Goal: Task Accomplishment & Management: Manage account settings

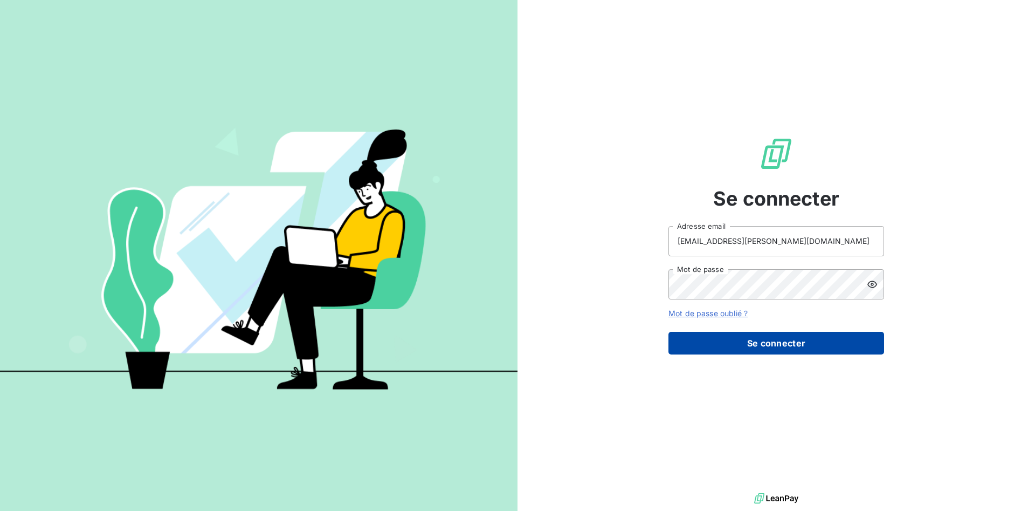
click at [745, 342] on button "Se connecter" at bounding box center [777, 343] width 216 height 23
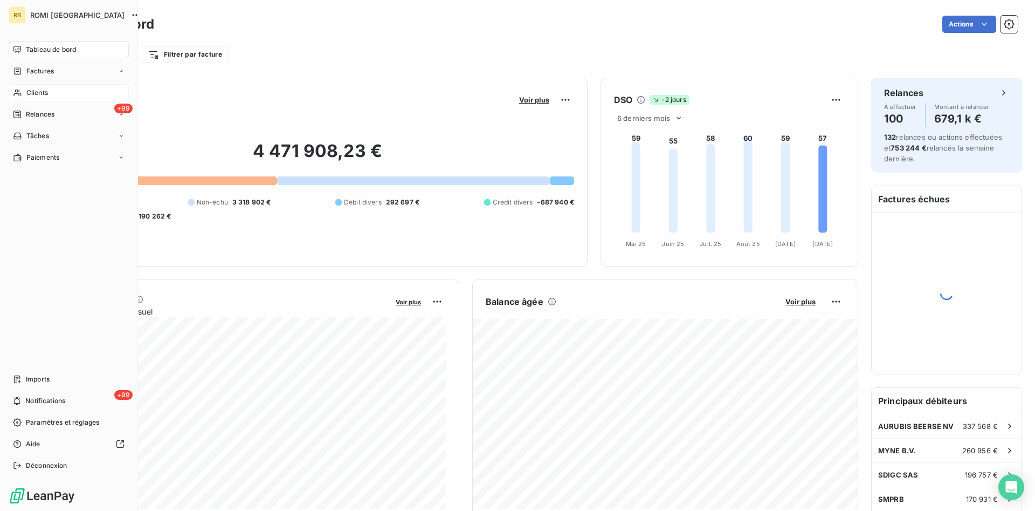
click at [40, 93] on span "Clients" at bounding box center [37, 93] width 22 height 10
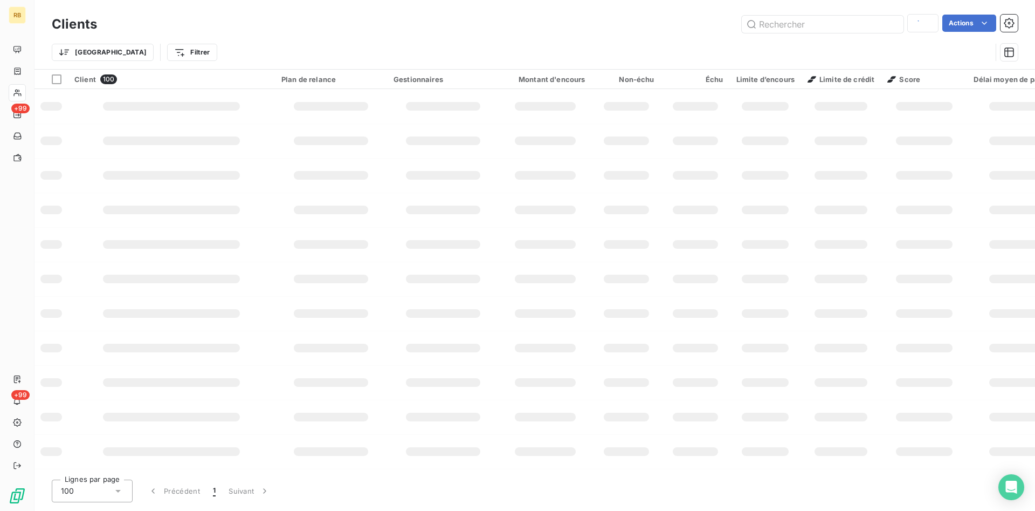
type input "SNCF OP"
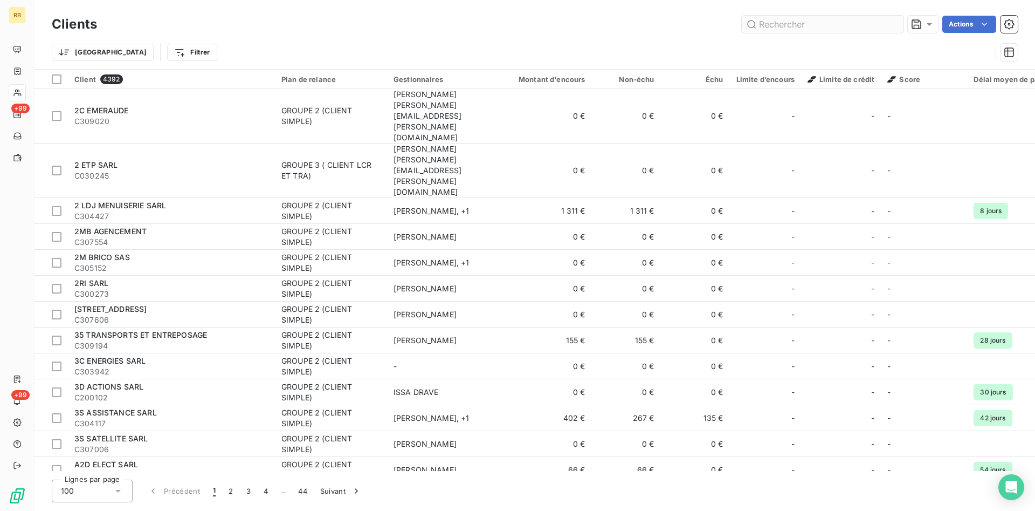
click at [833, 26] on input "text" at bounding box center [823, 24] width 162 height 17
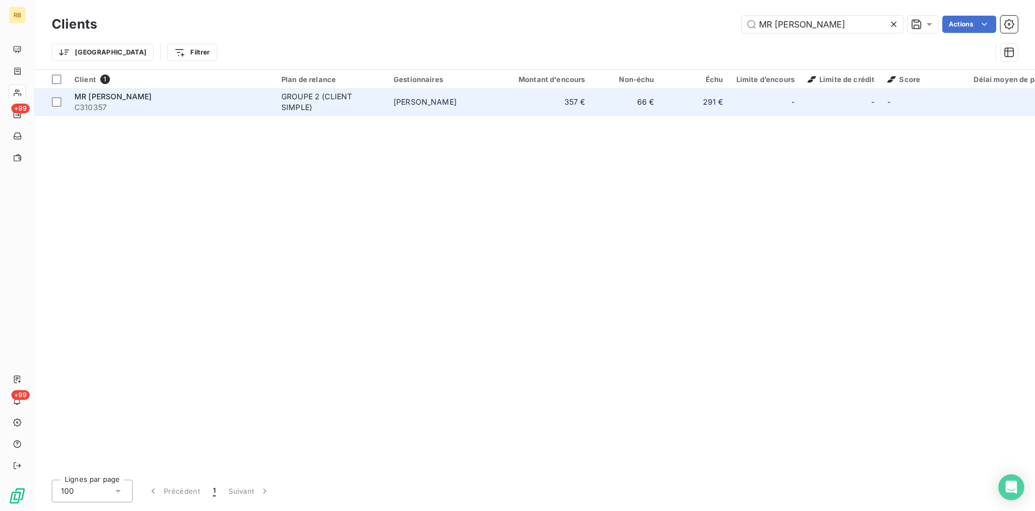
type input "MR [PERSON_NAME]"
click at [493, 98] on td "[PERSON_NAME]" at bounding box center [443, 102] width 112 height 26
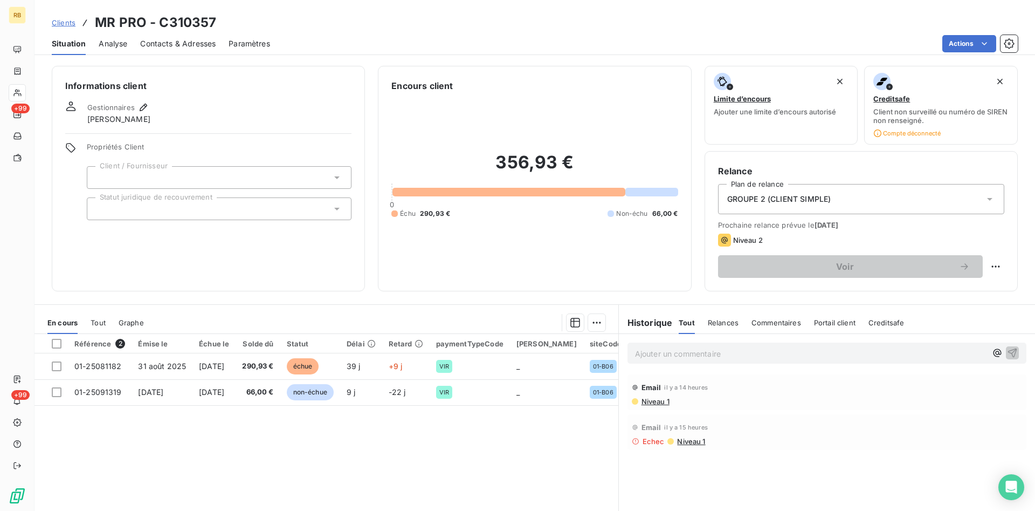
click at [722, 355] on p "Ajouter un commentaire ﻿" at bounding box center [811, 353] width 352 height 13
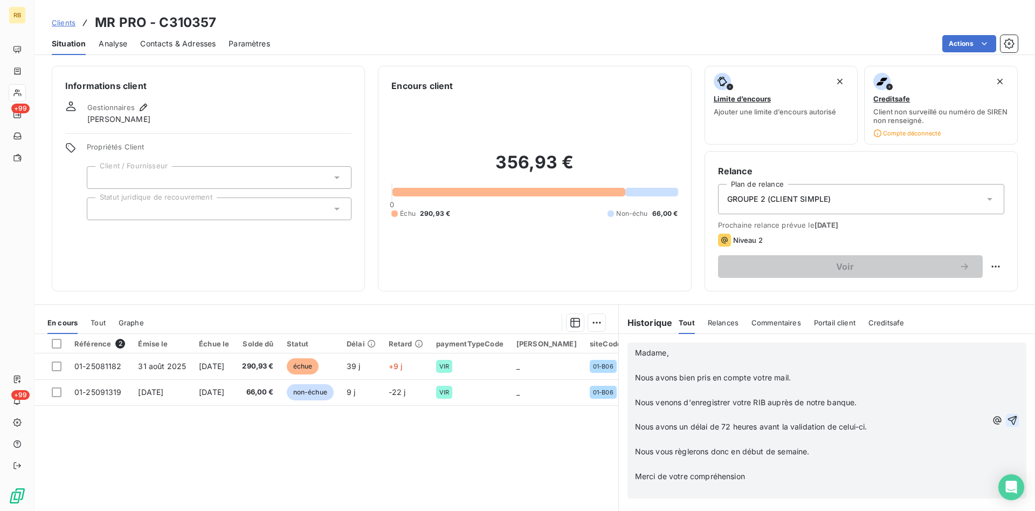
click at [1012, 418] on icon "button" at bounding box center [1012, 420] width 11 height 11
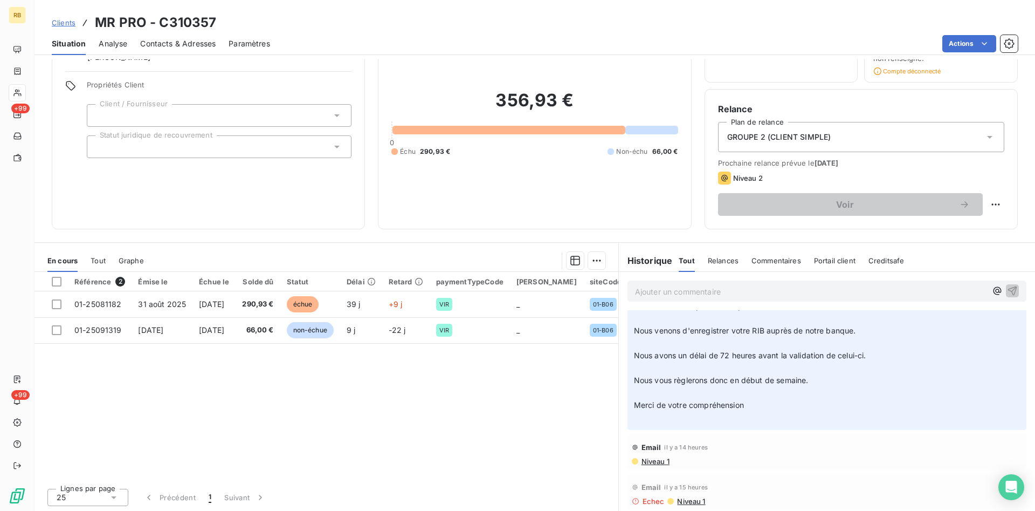
scroll to position [63, 0]
click at [659, 461] on span "Niveau 1" at bounding box center [654, 460] width 29 height 9
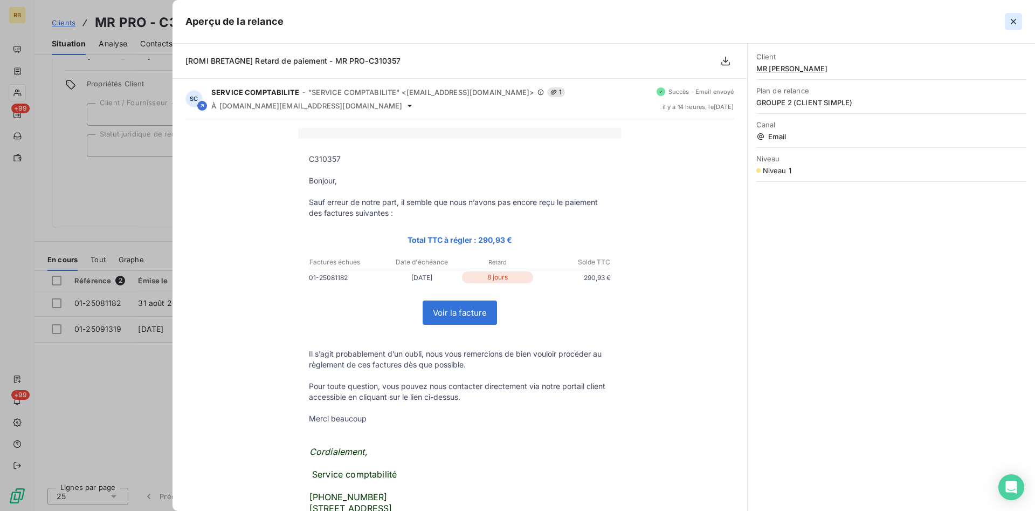
click at [1014, 25] on icon "button" at bounding box center [1013, 21] width 11 height 11
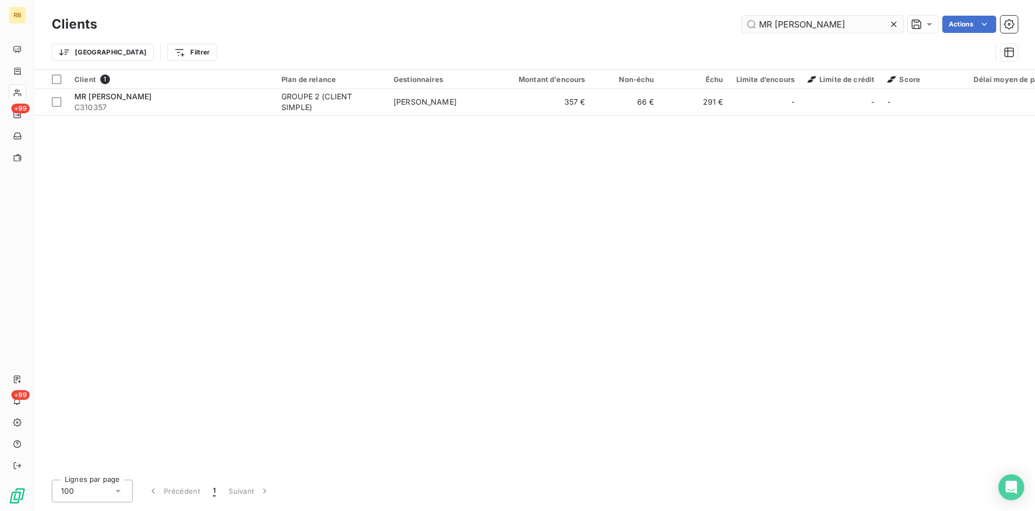
drag, startPoint x: 658, startPoint y: 15, endPoint x: 616, endPoint y: 15, distance: 42.6
click at [742, 16] on input "MR [PERSON_NAME]" at bounding box center [823, 24] width 162 height 17
click at [789, 26] on input "TEOLY" at bounding box center [823, 24] width 162 height 17
drag, startPoint x: 790, startPoint y: 25, endPoint x: 764, endPoint y: 25, distance: 25.9
click at [764, 25] on input "TEOLY" at bounding box center [823, 24] width 162 height 17
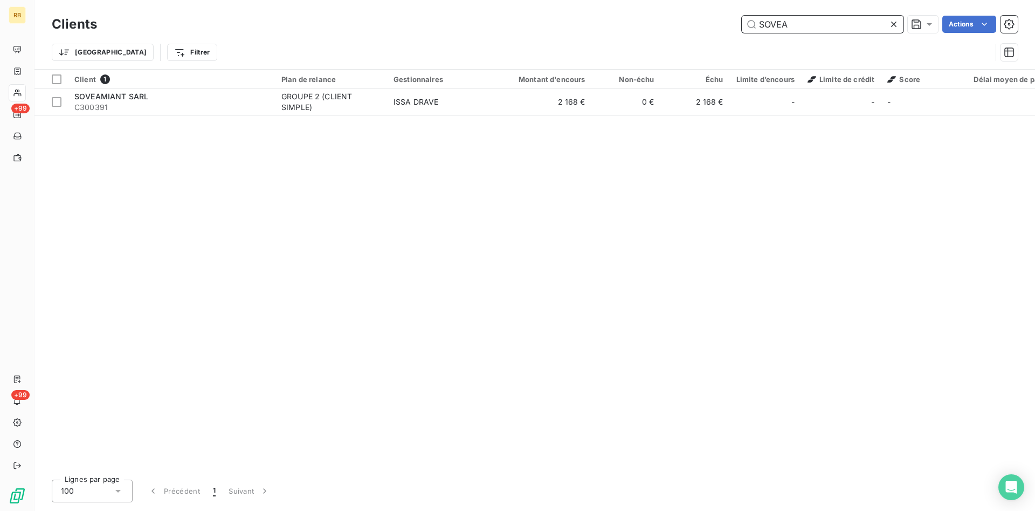
drag, startPoint x: 797, startPoint y: 27, endPoint x: 661, endPoint y: 23, distance: 135.9
click at [742, 23] on input "SOVEA" at bounding box center [823, 24] width 162 height 17
click at [809, 28] on input "SOVEA" at bounding box center [823, 24] width 162 height 17
drag, startPoint x: 809, startPoint y: 26, endPoint x: 698, endPoint y: 24, distance: 111.6
click at [742, 24] on input "SOVEA" at bounding box center [823, 24] width 162 height 17
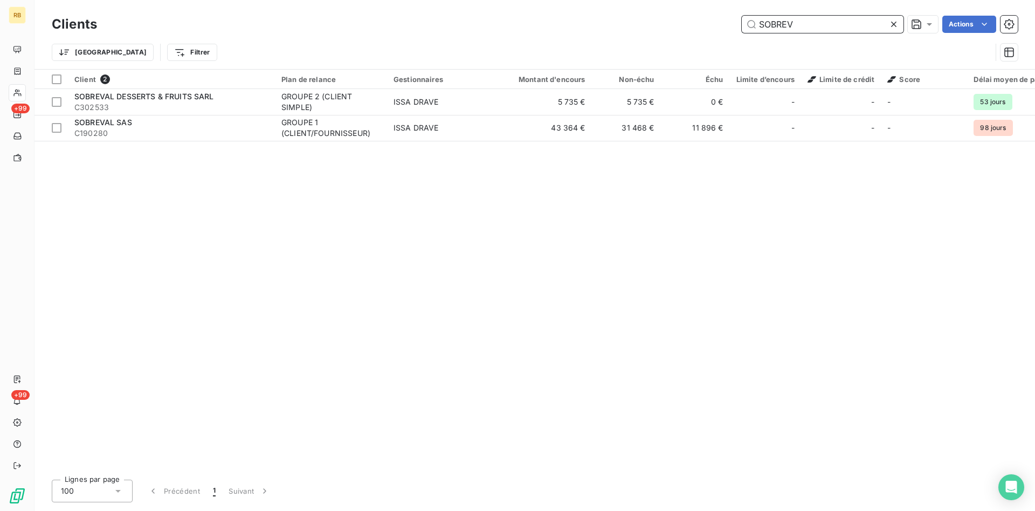
drag, startPoint x: 815, startPoint y: 29, endPoint x: 695, endPoint y: 29, distance: 119.1
click at [742, 29] on input "SOBREV" at bounding box center [823, 24] width 162 height 17
drag, startPoint x: 801, startPoint y: 24, endPoint x: 735, endPoint y: 26, distance: 65.8
click at [742, 26] on input "SMAC" at bounding box center [823, 24] width 162 height 17
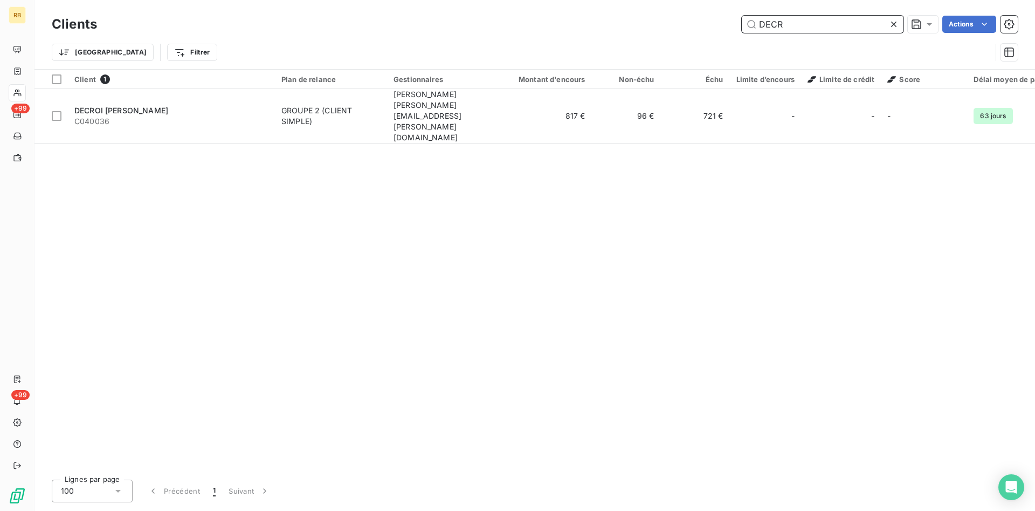
drag, startPoint x: 848, startPoint y: 26, endPoint x: 604, endPoint y: 17, distance: 244.4
click at [742, 17] on input "DECR" at bounding box center [823, 24] width 162 height 17
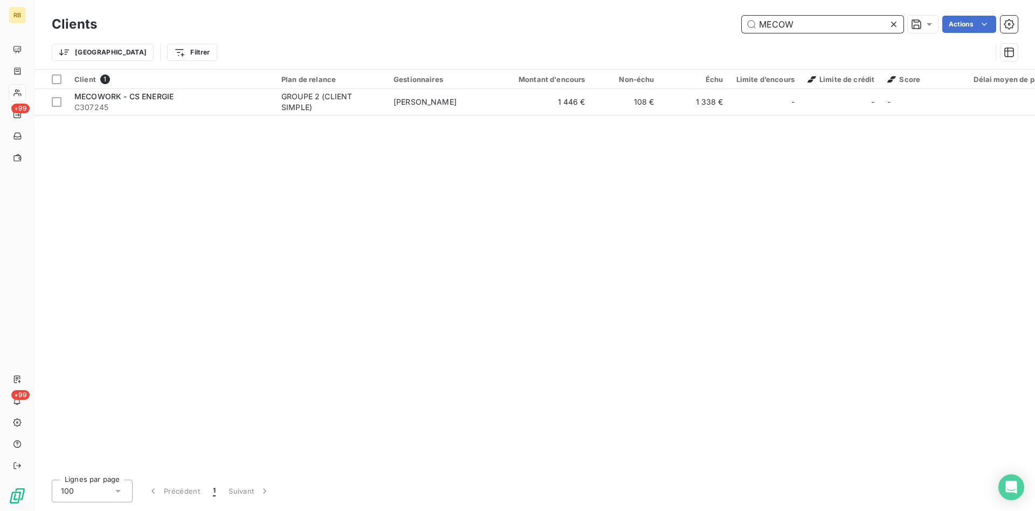
drag, startPoint x: 742, startPoint y: 22, endPoint x: 705, endPoint y: 21, distance: 37.2
click at [742, 21] on input "MECOW" at bounding box center [823, 24] width 162 height 17
click at [742, 16] on input "DEMIB" at bounding box center [823, 24] width 162 height 17
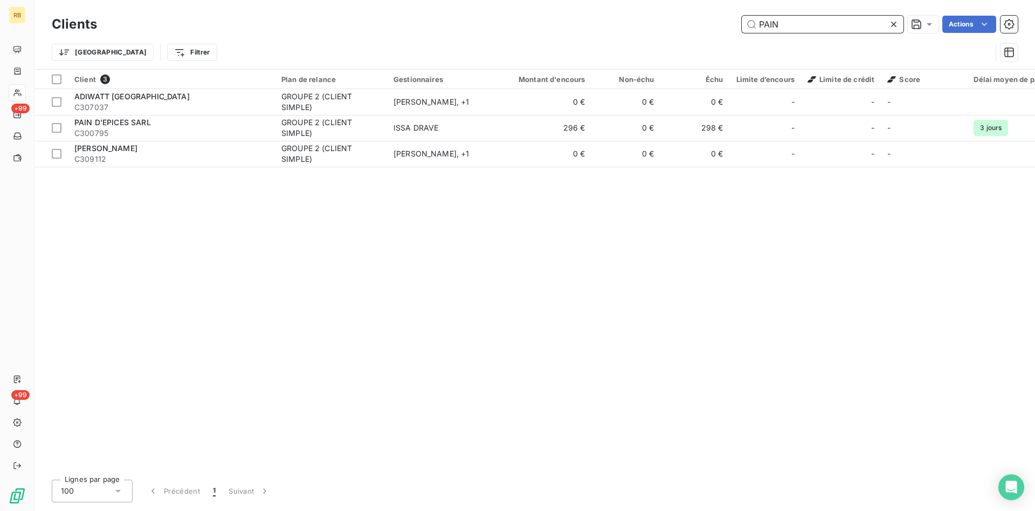
drag, startPoint x: 792, startPoint y: 27, endPoint x: 721, endPoint y: 25, distance: 71.2
click at [742, 25] on input "PAIN" at bounding box center [823, 24] width 162 height 17
drag, startPoint x: 803, startPoint y: 23, endPoint x: 698, endPoint y: 26, distance: 105.2
click at [742, 26] on input "MODUL" at bounding box center [823, 24] width 162 height 17
drag, startPoint x: 801, startPoint y: 26, endPoint x: 694, endPoint y: 22, distance: 107.4
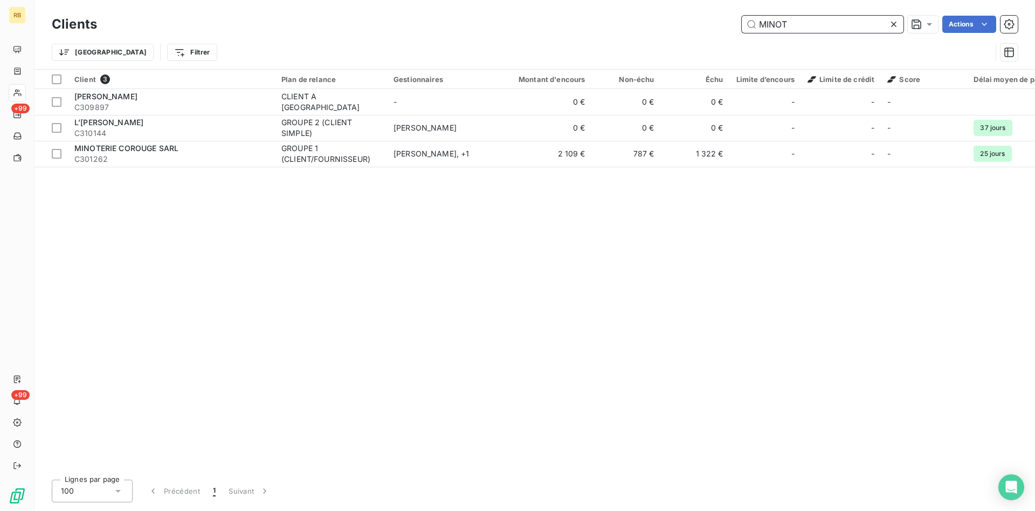
click at [742, 22] on input "MINOT" at bounding box center [823, 24] width 162 height 17
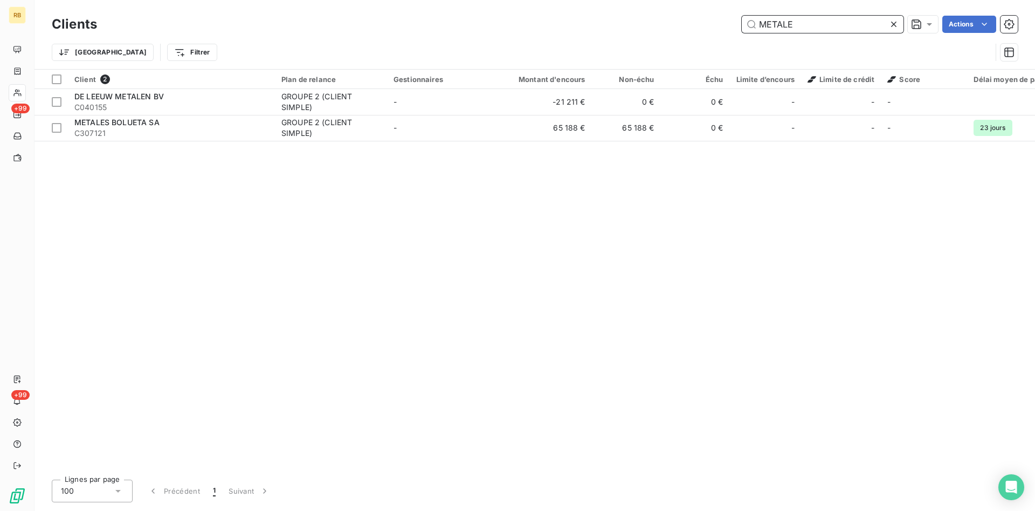
drag, startPoint x: 817, startPoint y: 27, endPoint x: 615, endPoint y: 18, distance: 201.9
click at [742, 18] on input "METALE" at bounding box center [823, 24] width 162 height 17
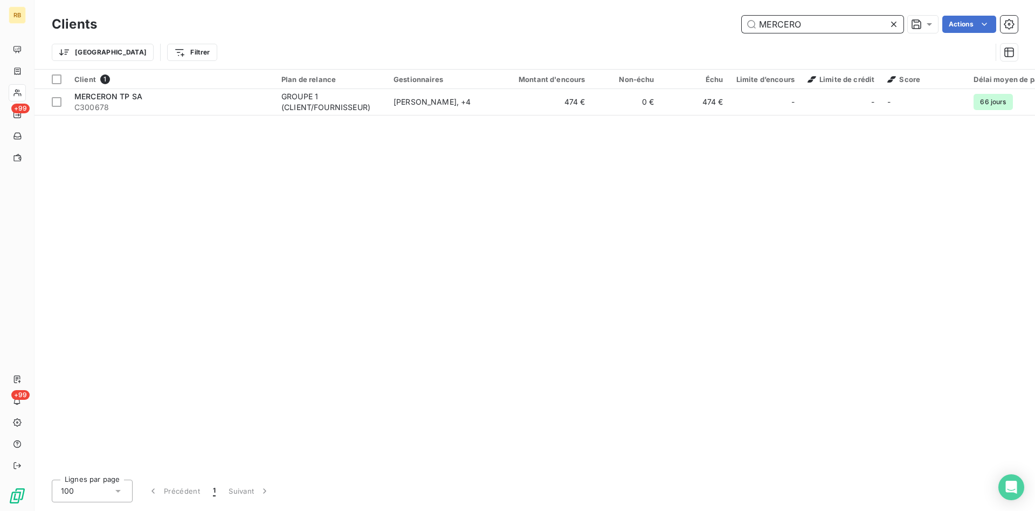
drag, startPoint x: 818, startPoint y: 20, endPoint x: 678, endPoint y: 8, distance: 140.2
click at [742, 16] on input "MERCERO" at bounding box center [823, 24] width 162 height 17
drag, startPoint x: 801, startPoint y: 21, endPoint x: 619, endPoint y: 23, distance: 182.2
click at [742, 23] on input "LIDL" at bounding box center [823, 24] width 162 height 17
drag, startPoint x: 826, startPoint y: 20, endPoint x: 690, endPoint y: 14, distance: 136.0
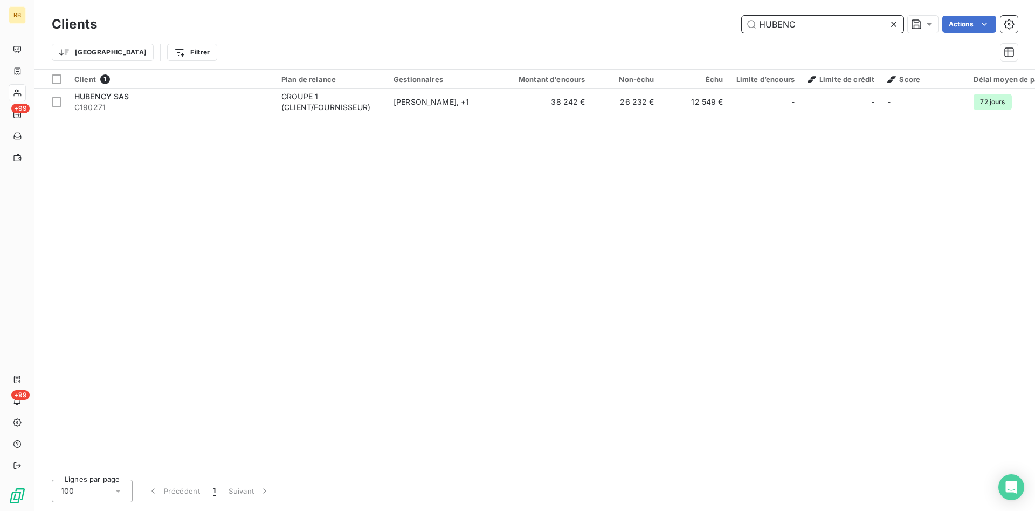
click at [742, 16] on input "HUBENC" at bounding box center [823, 24] width 162 height 17
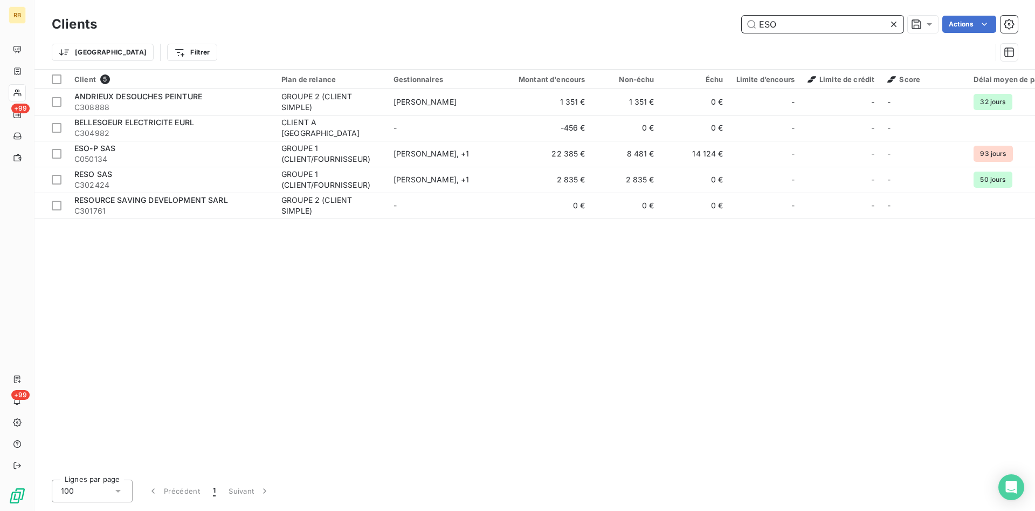
drag, startPoint x: 803, startPoint y: 20, endPoint x: 654, endPoint y: 18, distance: 148.8
click at [742, 18] on input "ESO" at bounding box center [823, 24] width 162 height 17
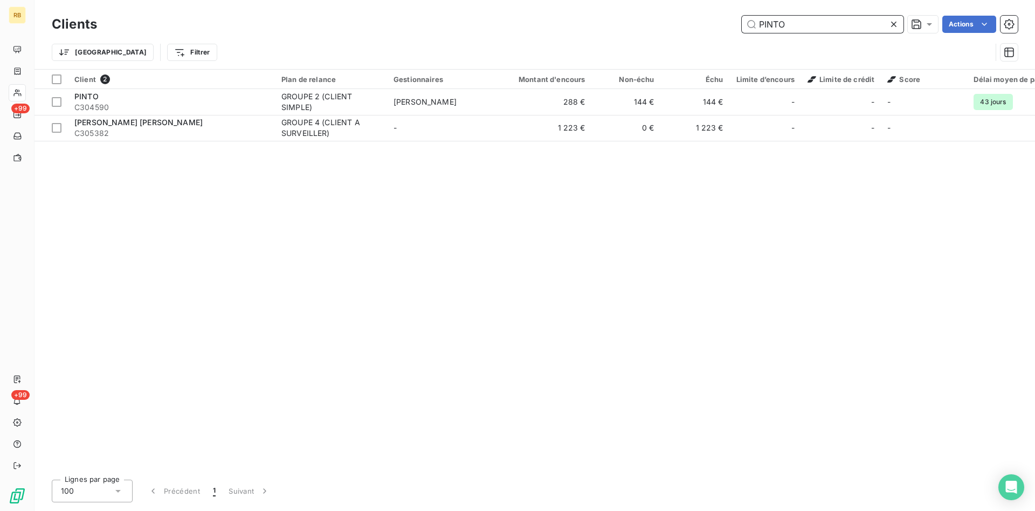
drag, startPoint x: 806, startPoint y: 24, endPoint x: 706, endPoint y: 23, distance: 99.7
click at [742, 23] on input "PINTO" at bounding box center [823, 24] width 162 height 17
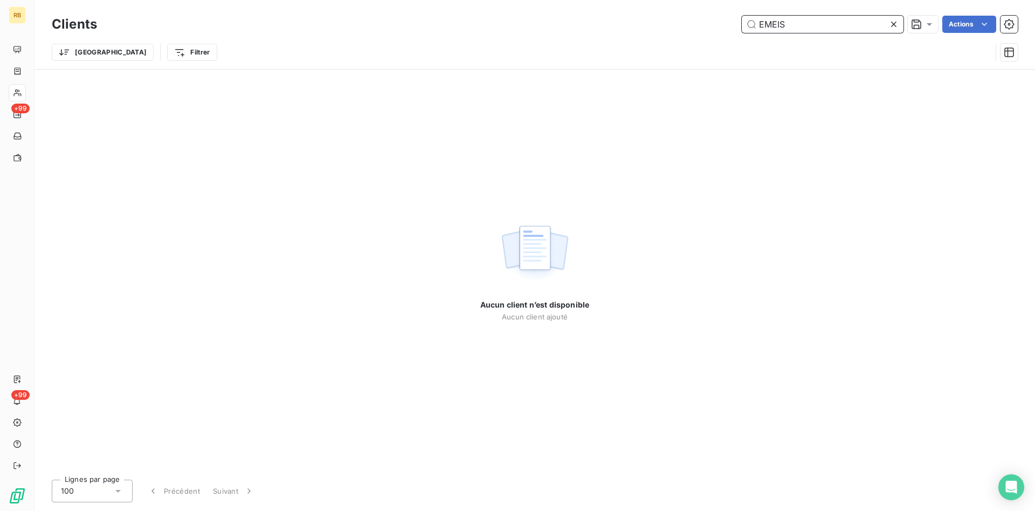
drag, startPoint x: 842, startPoint y: 25, endPoint x: 636, endPoint y: -7, distance: 208.5
click at [742, 16] on input "EMEIS" at bounding box center [823, 24] width 162 height 17
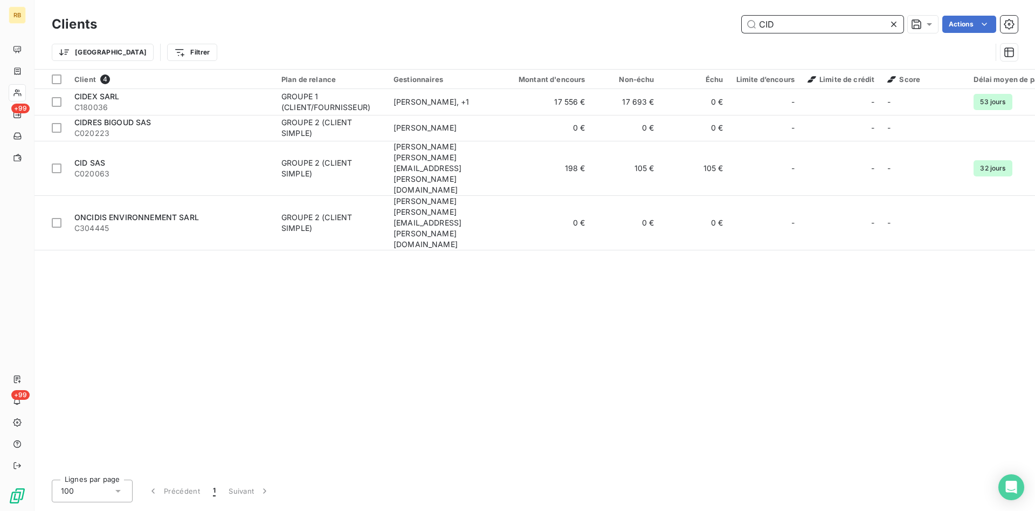
drag, startPoint x: 818, startPoint y: 26, endPoint x: 679, endPoint y: 17, distance: 139.4
click at [742, 17] on input "CID" at bounding box center [823, 24] width 162 height 17
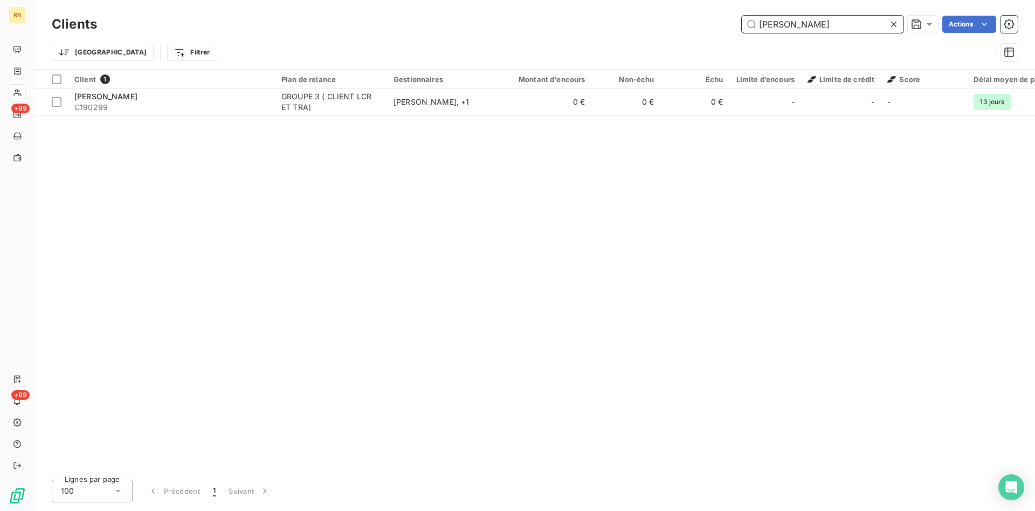
drag, startPoint x: 801, startPoint y: 26, endPoint x: 667, endPoint y: 15, distance: 134.2
click at [742, 16] on input "[PERSON_NAME]" at bounding box center [823, 24] width 162 height 17
drag, startPoint x: 821, startPoint y: 22, endPoint x: 626, endPoint y: 21, distance: 195.2
click at [742, 21] on input "ALUMIS" at bounding box center [823, 24] width 162 height 17
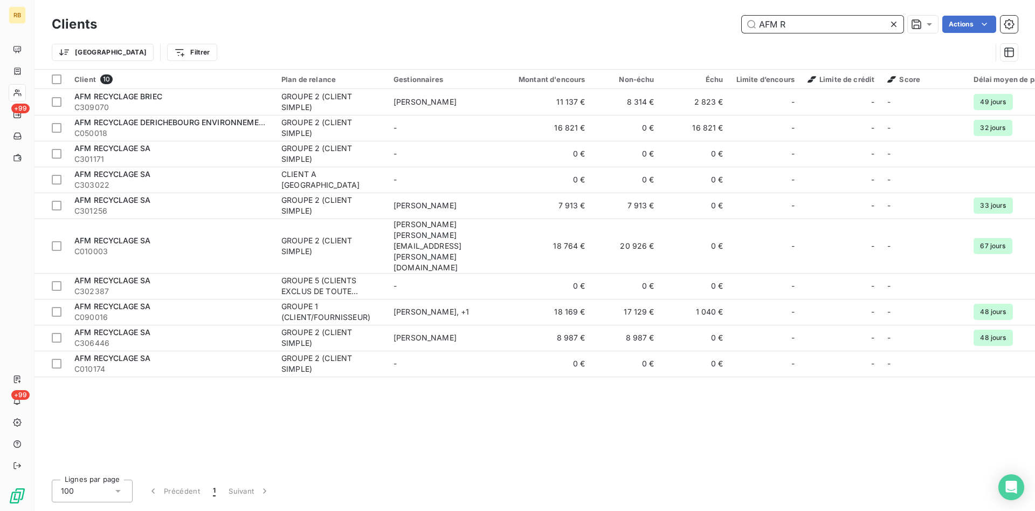
drag, startPoint x: 806, startPoint y: 27, endPoint x: 705, endPoint y: 19, distance: 101.1
click at [742, 18] on input "AFM R" at bounding box center [823, 24] width 162 height 17
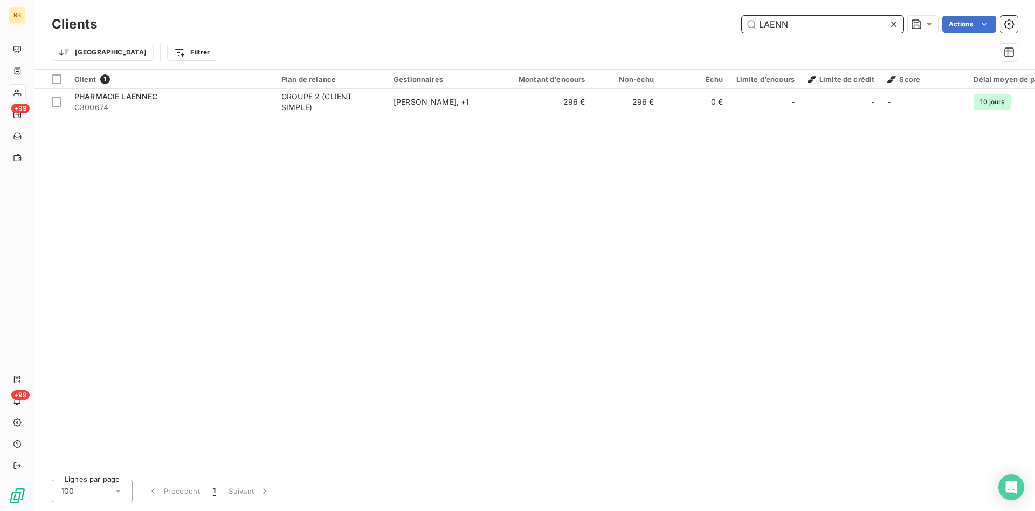
drag, startPoint x: 798, startPoint y: 24, endPoint x: 687, endPoint y: 12, distance: 111.6
click at [742, 16] on input "LAENN" at bounding box center [823, 24] width 162 height 17
drag, startPoint x: 819, startPoint y: 24, endPoint x: 615, endPoint y: 17, distance: 204.4
click at [742, 17] on input "OUEST V" at bounding box center [823, 24] width 162 height 17
drag, startPoint x: 789, startPoint y: 25, endPoint x: 655, endPoint y: 16, distance: 134.1
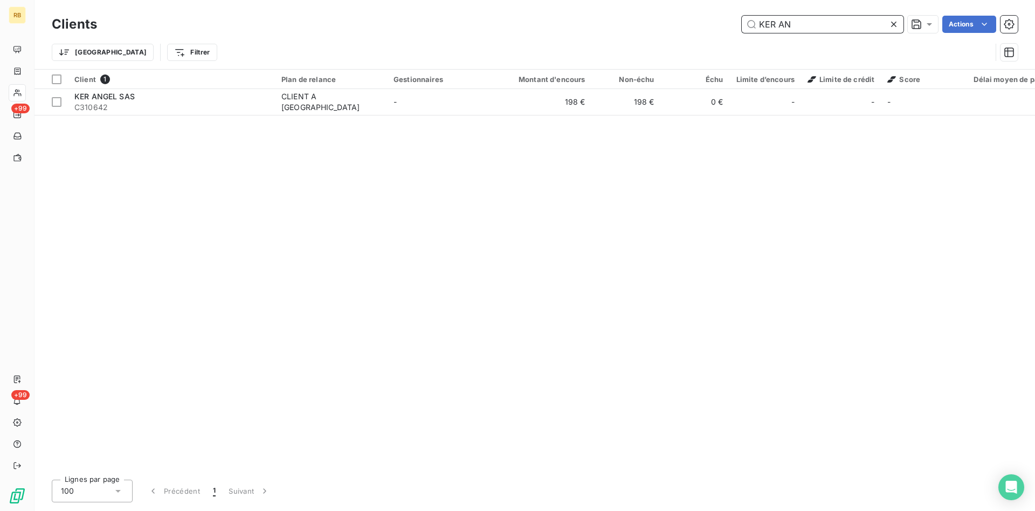
click at [742, 16] on input "KER AN" at bounding box center [823, 24] width 162 height 17
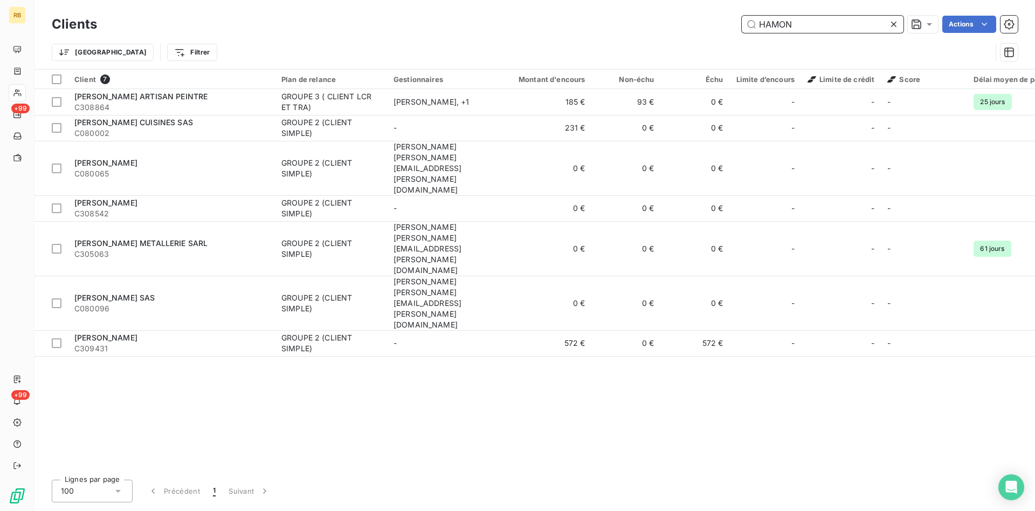
drag, startPoint x: 803, startPoint y: 23, endPoint x: 657, endPoint y: 9, distance: 146.8
click at [742, 16] on input "HAMON" at bounding box center [823, 24] width 162 height 17
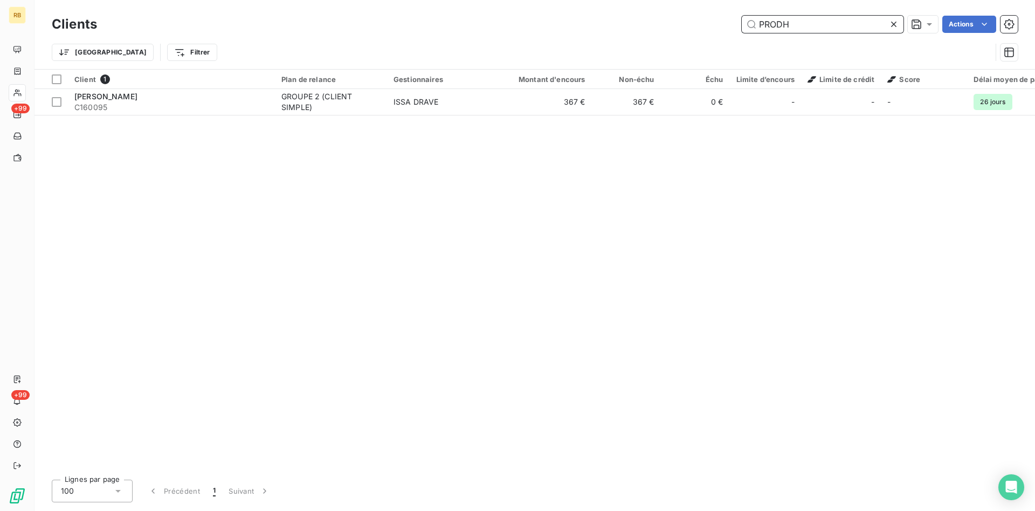
drag, startPoint x: 810, startPoint y: 27, endPoint x: 572, endPoint y: 15, distance: 238.1
click at [742, 16] on input "PRODH" at bounding box center [823, 24] width 162 height 17
drag, startPoint x: 808, startPoint y: 23, endPoint x: 658, endPoint y: 13, distance: 150.7
click at [742, 16] on input "MERVEILL" at bounding box center [823, 24] width 162 height 17
click at [833, 30] on input "MERVEILL" at bounding box center [823, 24] width 162 height 17
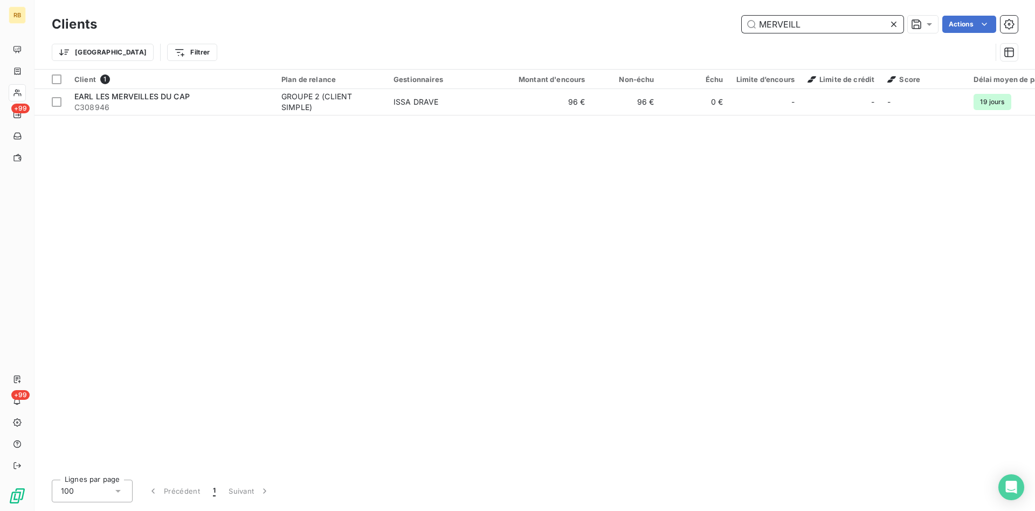
drag, startPoint x: 832, startPoint y: 28, endPoint x: 742, endPoint y: 24, distance: 90.1
click at [742, 24] on input "MERVEILL" at bounding box center [823, 24] width 162 height 17
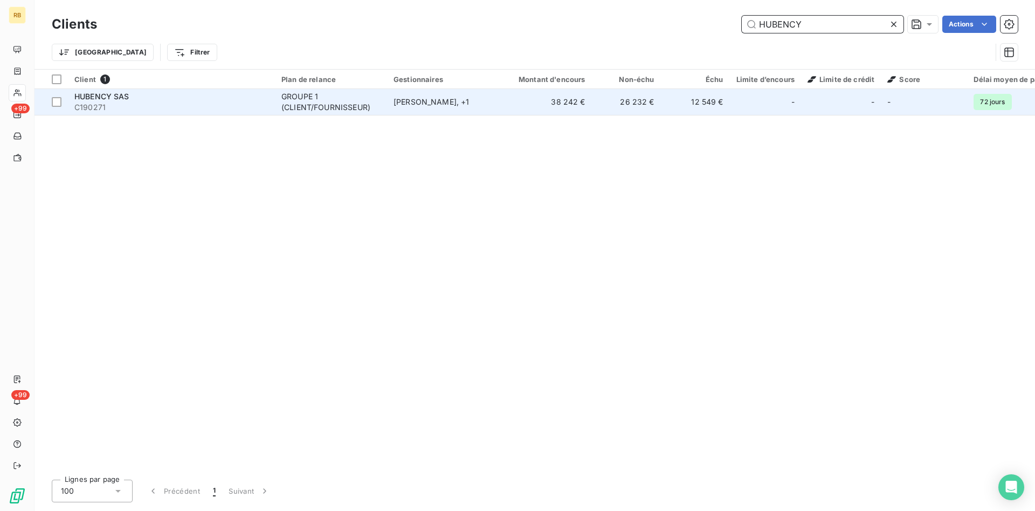
type input "HUBENCY"
click at [490, 102] on div "[PERSON_NAME] , + 1" at bounding box center [443, 102] width 99 height 11
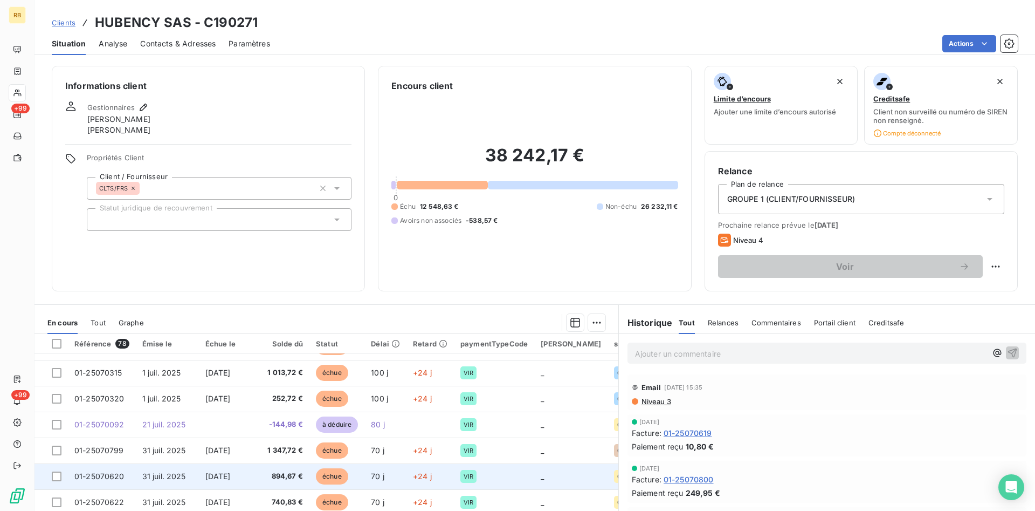
scroll to position [63, 0]
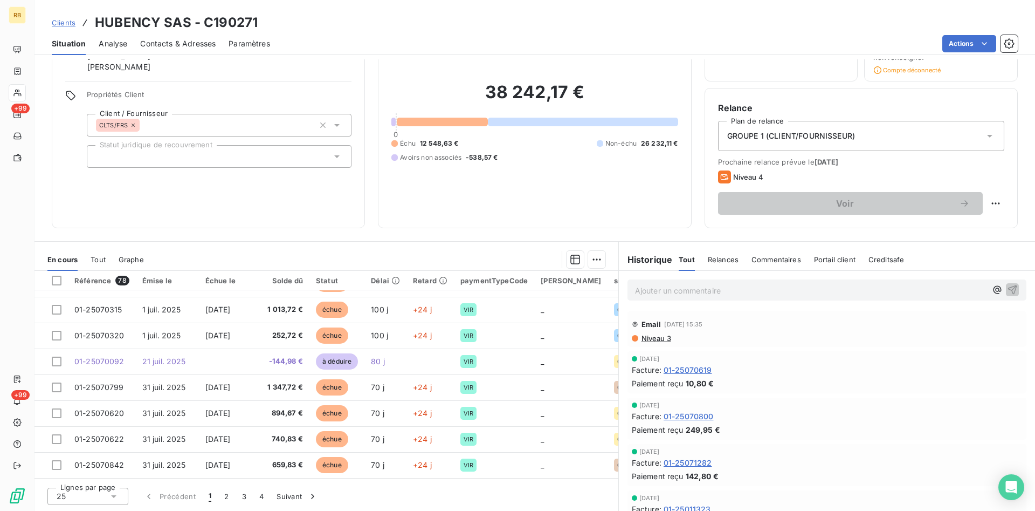
click at [669, 339] on span "Niveau 3" at bounding box center [655, 338] width 31 height 9
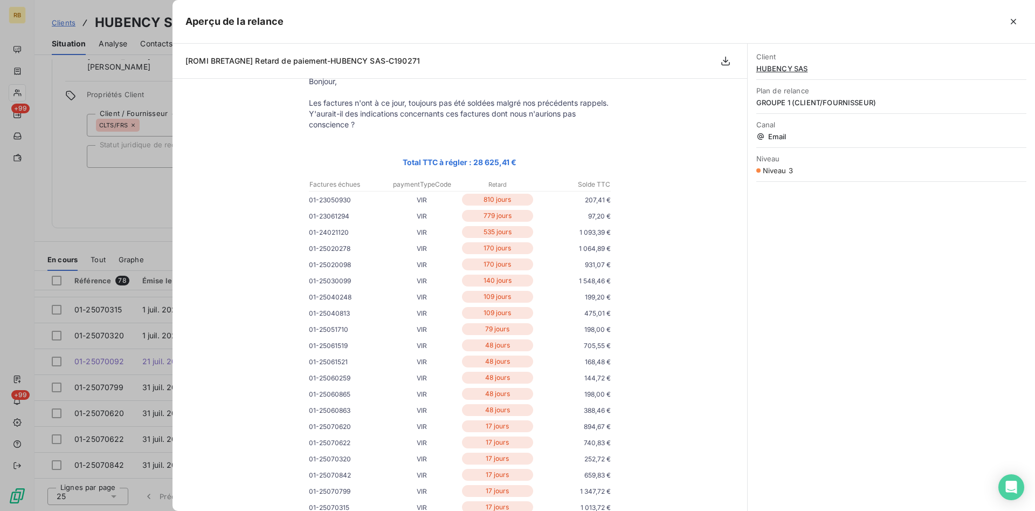
scroll to position [0, 0]
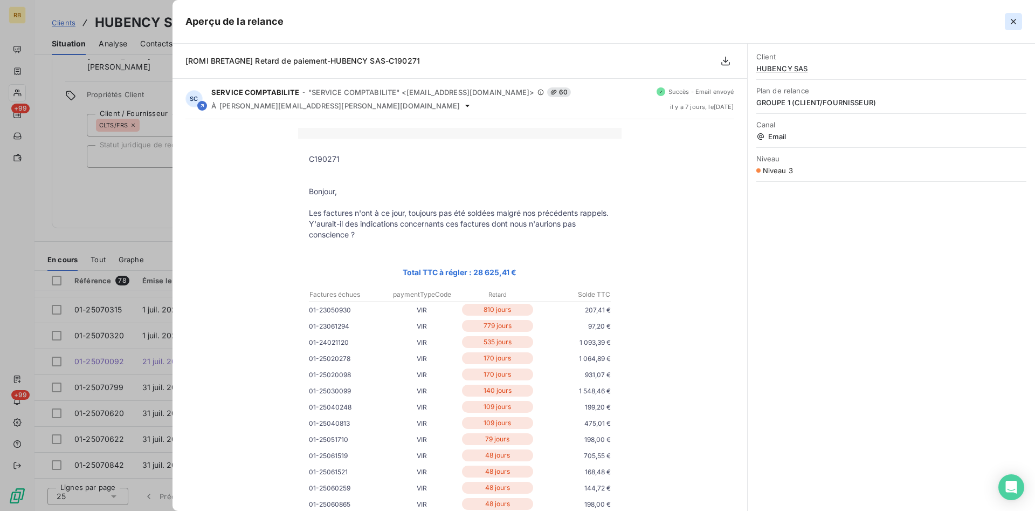
click at [1015, 19] on icon "button" at bounding box center [1013, 21] width 11 height 11
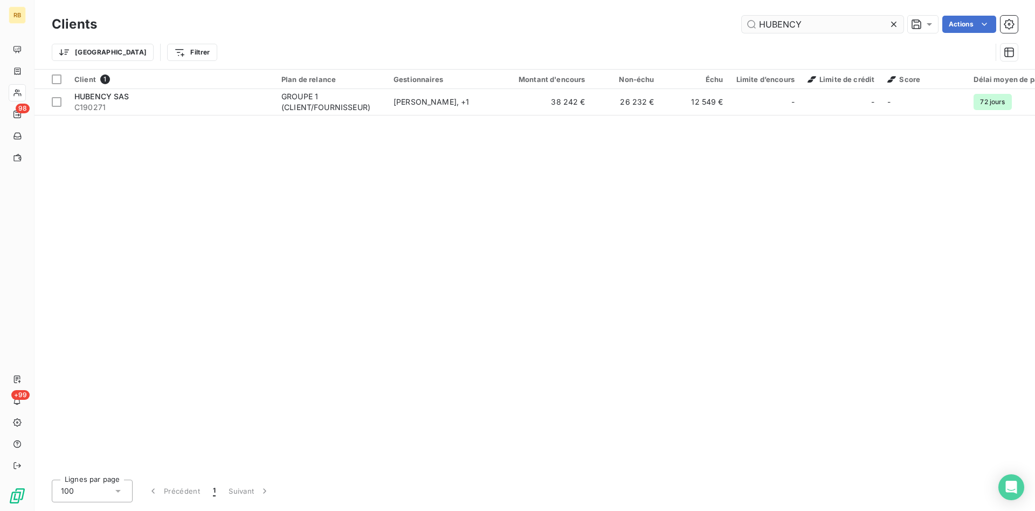
drag, startPoint x: 832, startPoint y: 25, endPoint x: 666, endPoint y: 20, distance: 166.7
click at [742, 20] on input "HUBENCY" at bounding box center [823, 24] width 162 height 17
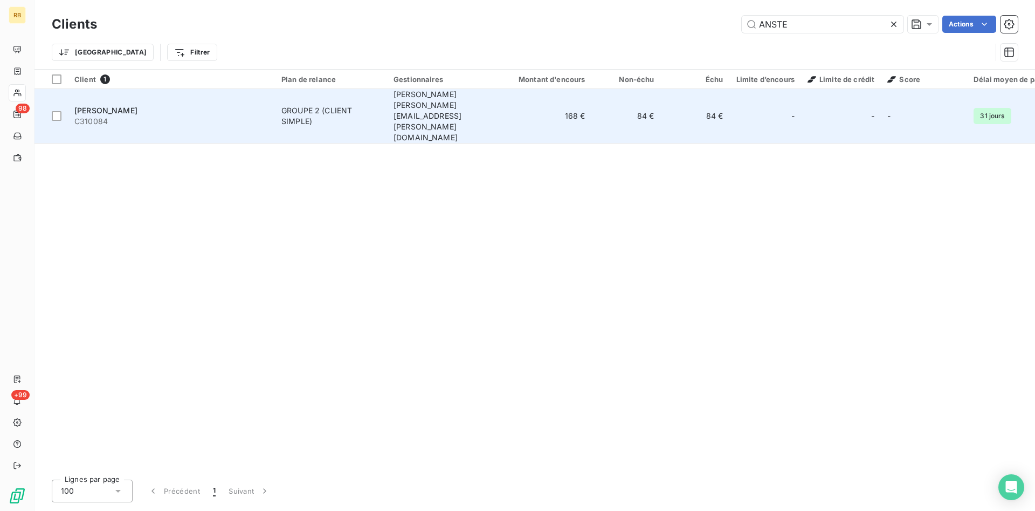
type input "ANSTE"
click at [569, 103] on td "168 €" at bounding box center [545, 116] width 93 height 54
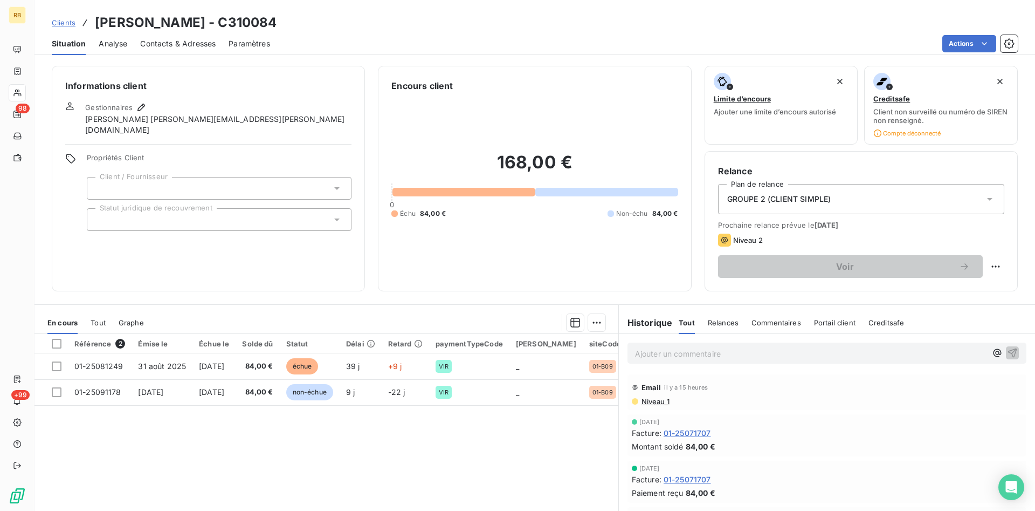
click at [708, 357] on p "Ajouter un commentaire ﻿" at bounding box center [811, 353] width 352 height 13
click at [1011, 349] on icon "button" at bounding box center [1012, 352] width 11 height 11
